Goal: Information Seeking & Learning: Learn about a topic

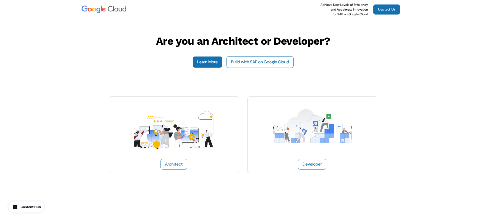
click at [187, 148] on img at bounding box center [173, 126] width 79 height 53
click at [282, 116] on img at bounding box center [312, 126] width 79 height 53
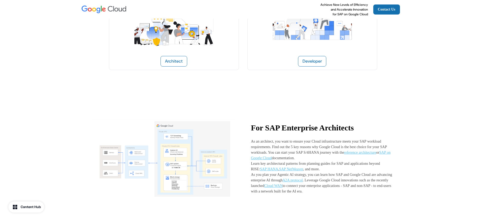
scroll to position [123, 0]
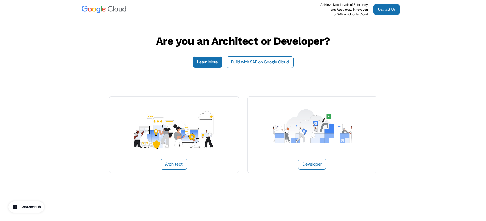
click at [330, 148] on img at bounding box center [312, 126] width 79 height 53
click at [208, 60] on link "Learn More" at bounding box center [208, 62] width 30 height 12
click at [256, 66] on button "Build with SAP on Google Cloud" at bounding box center [260, 62] width 67 height 12
click at [255, 156] on link "Developer" at bounding box center [313, 134] width 130 height 77
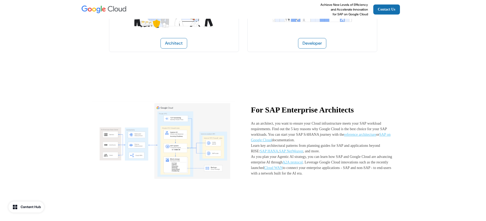
scroll to position [133, 0]
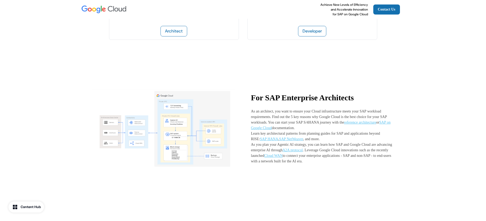
click at [371, 123] on span "reference architecture" at bounding box center [360, 122] width 32 height 4
click at [307, 127] on span "SAP on Google Cloud" at bounding box center [321, 125] width 140 height 10
click at [272, 140] on span "SAP HANA" at bounding box center [269, 139] width 18 height 4
click at [295, 137] on span "SAP NetWeaver" at bounding box center [291, 139] width 24 height 4
click at [303, 150] on span "A2A protocol" at bounding box center [293, 150] width 20 height 4
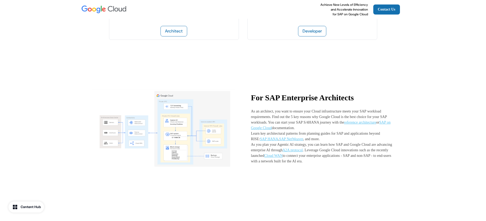
click at [283, 157] on span "Cloud WAN" at bounding box center [273, 156] width 18 height 4
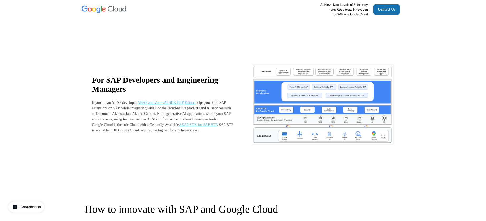
scroll to position [296, 0]
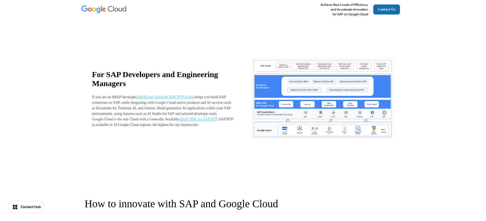
click at [189, 95] on span "ABAP and VertexAI SDK BTP Edition" at bounding box center [167, 97] width 58 height 4
click at [212, 121] on span "ABAP SDK for SAP BTP" at bounding box center [198, 119] width 38 height 4
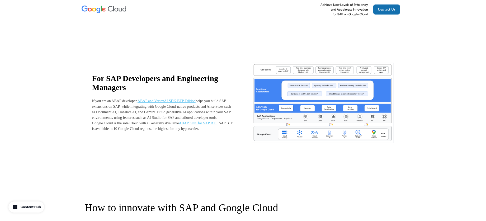
scroll to position [194, 0]
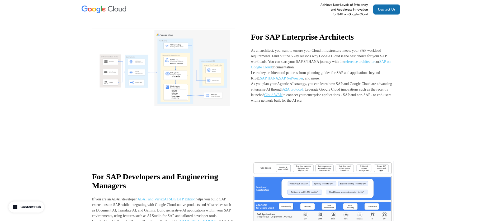
click at [297, 57] on p "As an architect, you want to ensure your Cloud infrastructure meets your SAP wo…" at bounding box center [322, 59] width 143 height 22
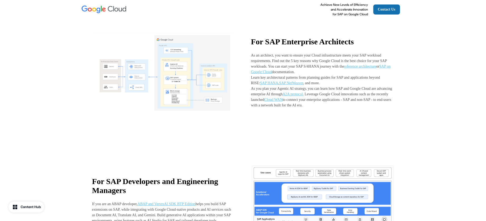
scroll to position [185, 0]
